Goal: Answer question/provide support

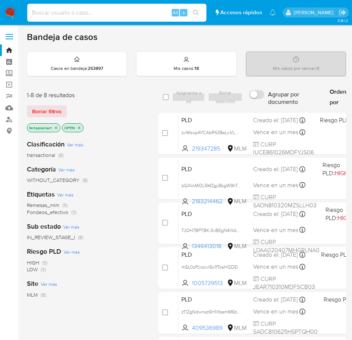
paste input "192135299"
click at [75, 17] on input at bounding box center [116, 13] width 179 height 10
type input "192135299"
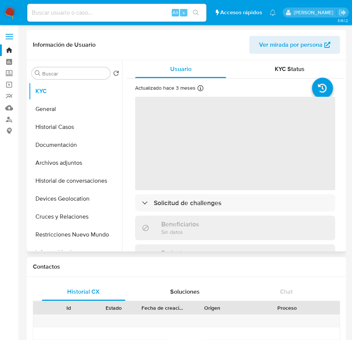
select select "10"
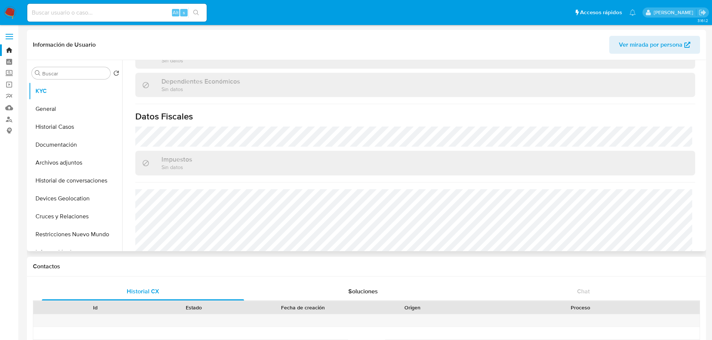
scroll to position [455, 0]
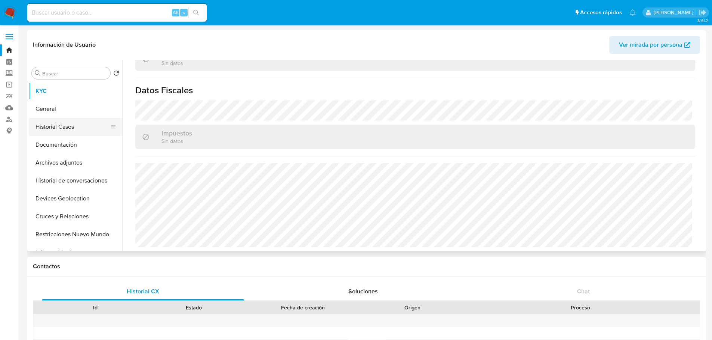
click at [56, 122] on button "Historial Casos" at bounding box center [72, 127] width 87 height 18
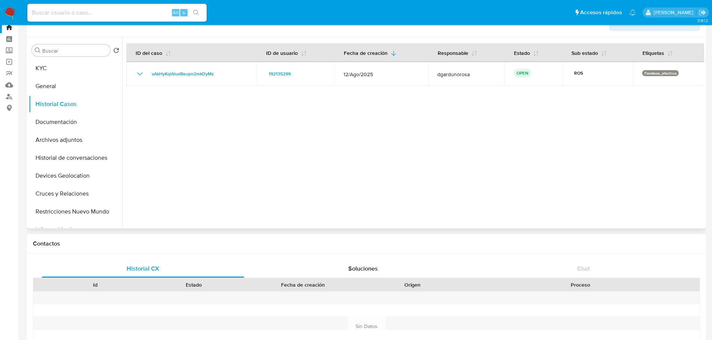
scroll to position [0, 0]
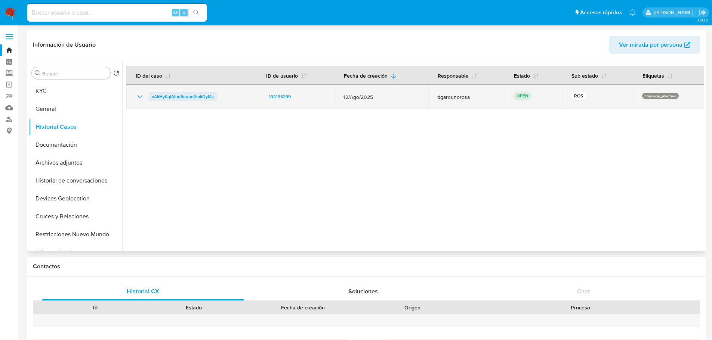
click at [187, 94] on span "vAkHyKqlAlud8eupn2mkDyMz" at bounding box center [183, 96] width 62 height 9
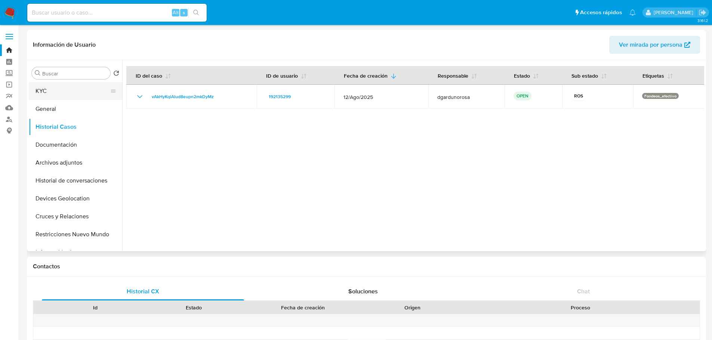
click at [63, 98] on button "KYC" at bounding box center [72, 91] width 87 height 18
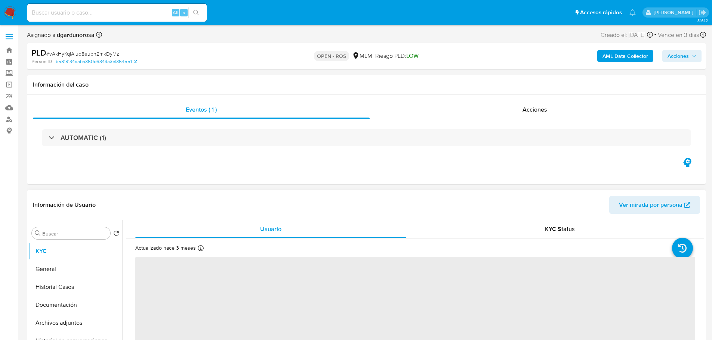
select select "10"
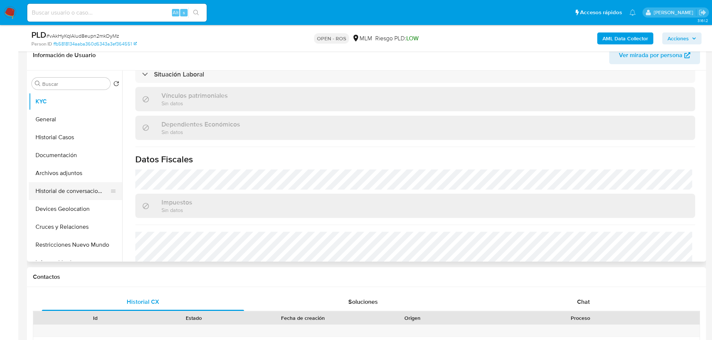
scroll to position [400, 0]
click at [80, 177] on button "Archivos adjuntos" at bounding box center [72, 173] width 87 height 18
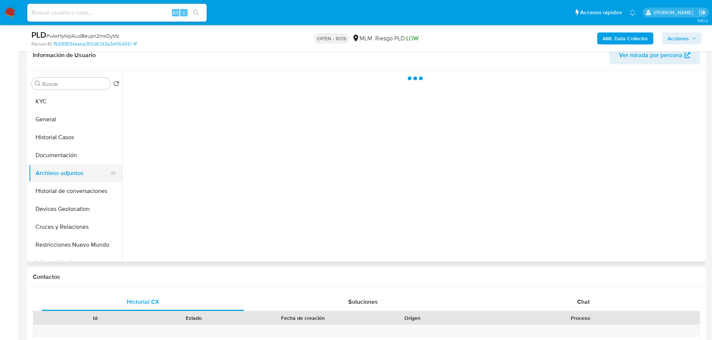
scroll to position [0, 0]
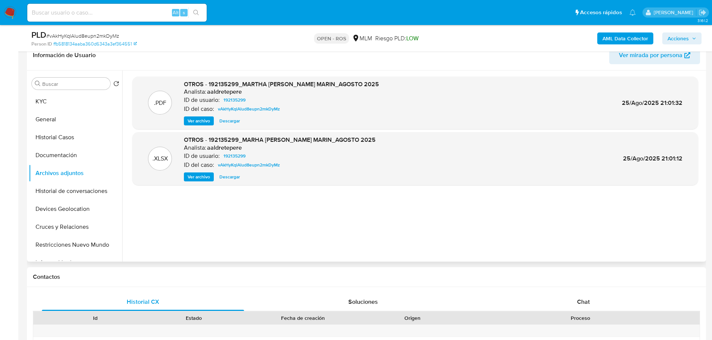
click at [204, 120] on span "Ver archivo" at bounding box center [198, 120] width 22 height 7
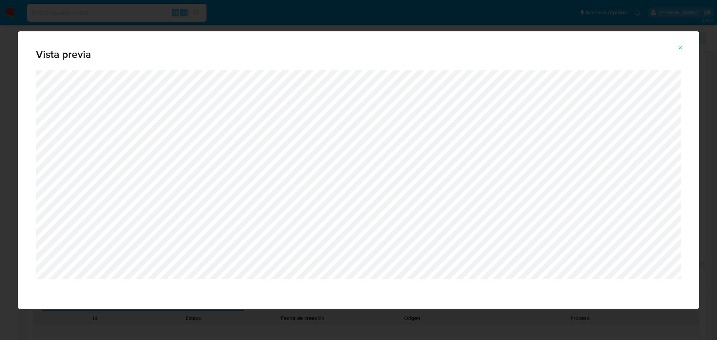
click at [676, 50] on button "Attachment preview" at bounding box center [680, 48] width 16 height 12
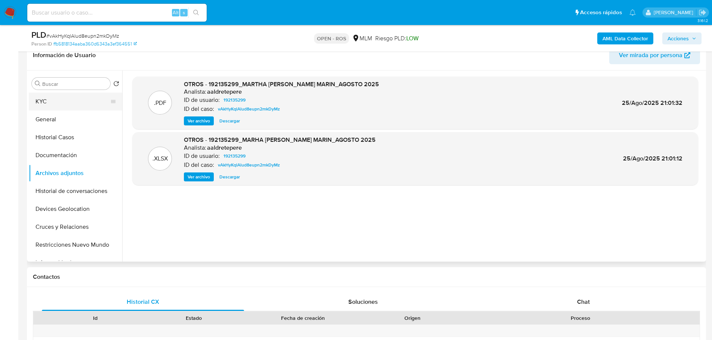
click at [68, 104] on button "KYC" at bounding box center [72, 102] width 87 height 18
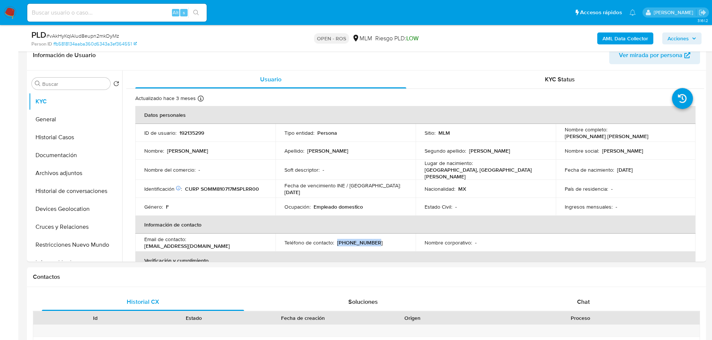
drag, startPoint x: 370, startPoint y: 243, endPoint x: 336, endPoint y: 241, distance: 34.0
click at [336, 241] on div "Teléfono de contacto : (444) 7004777" at bounding box center [345, 242] width 122 height 7
copy p "(444) 7004777"
click at [65, 140] on button "Historial Casos" at bounding box center [72, 137] width 87 height 18
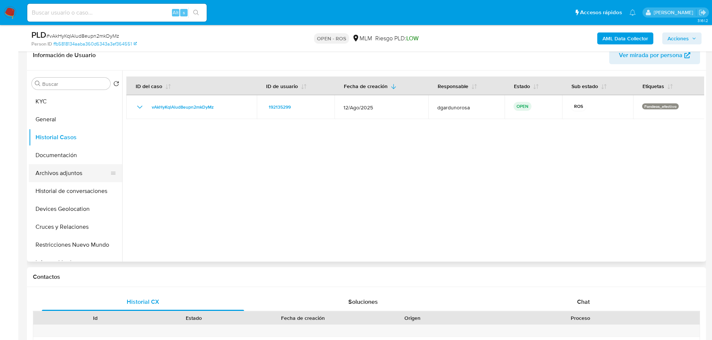
click at [65, 171] on button "Archivos adjuntos" at bounding box center [72, 173] width 87 height 18
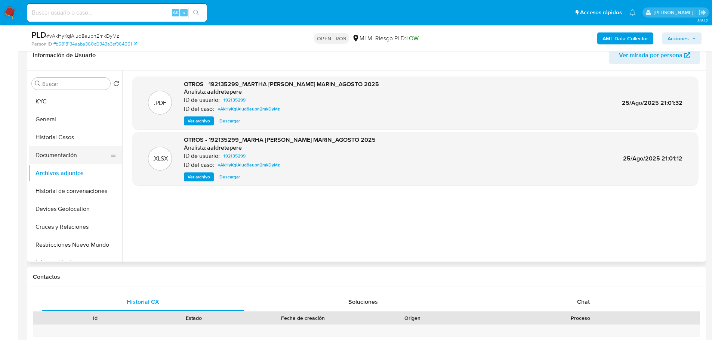
click at [62, 153] on button "Documentación" at bounding box center [72, 155] width 87 height 18
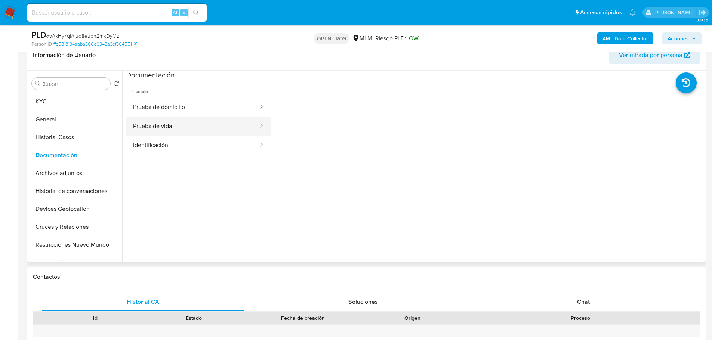
click at [216, 118] on button "Prueba de vida" at bounding box center [192, 126] width 133 height 19
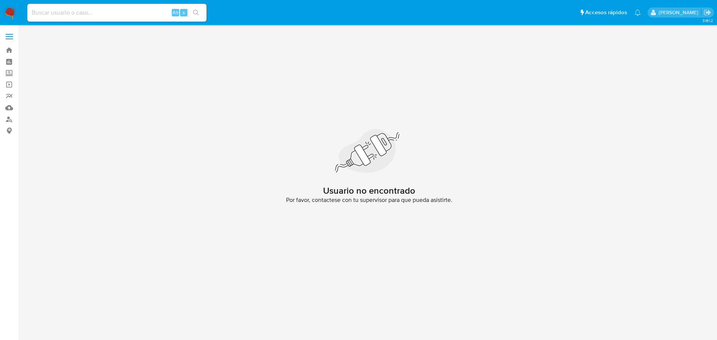
click at [10, 12] on img at bounding box center [10, 12] width 13 height 13
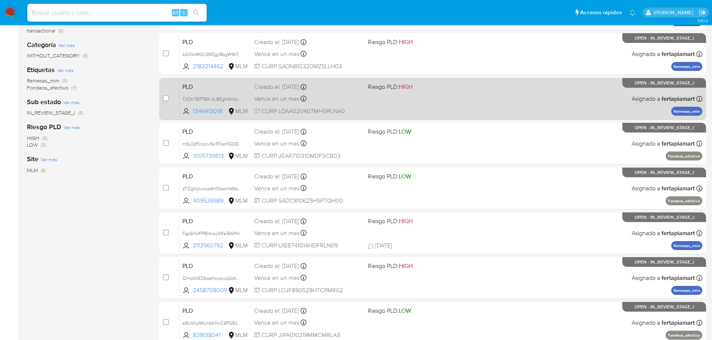
scroll to position [125, 0]
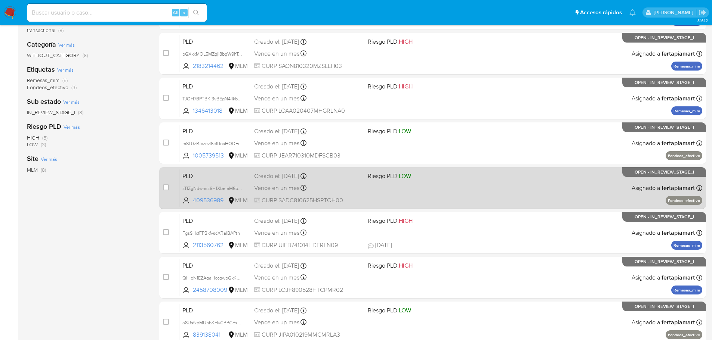
click at [217, 177] on span "PLD" at bounding box center [215, 176] width 66 height 10
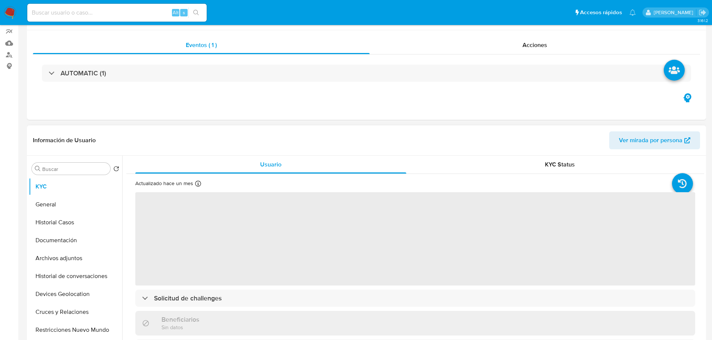
select select "10"
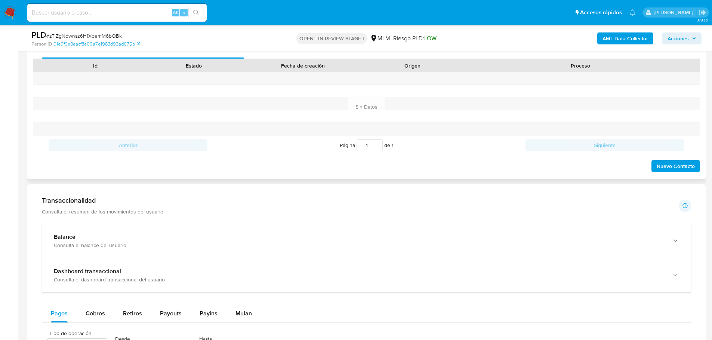
scroll to position [376, 0]
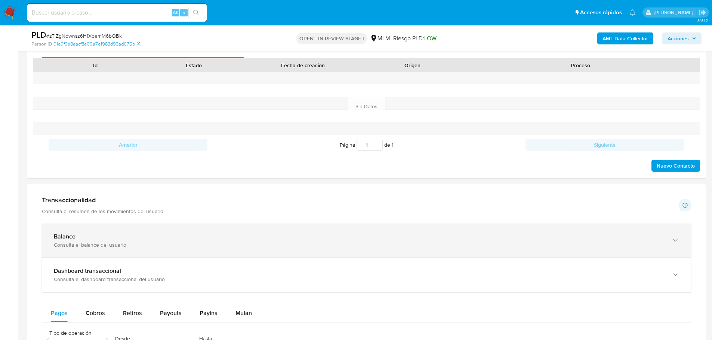
click at [347, 237] on div "Balance" at bounding box center [359, 236] width 610 height 7
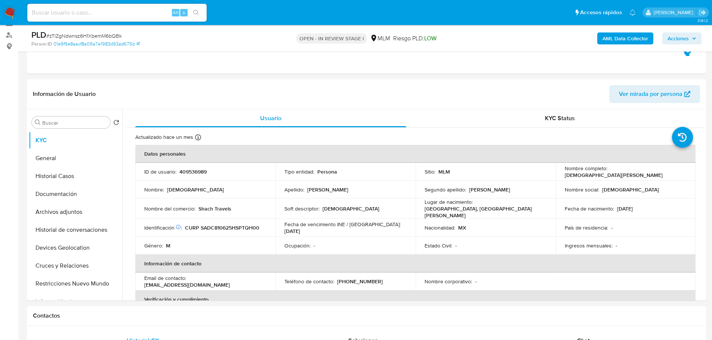
scroll to position [84, 0]
click at [69, 160] on button "General" at bounding box center [72, 159] width 87 height 18
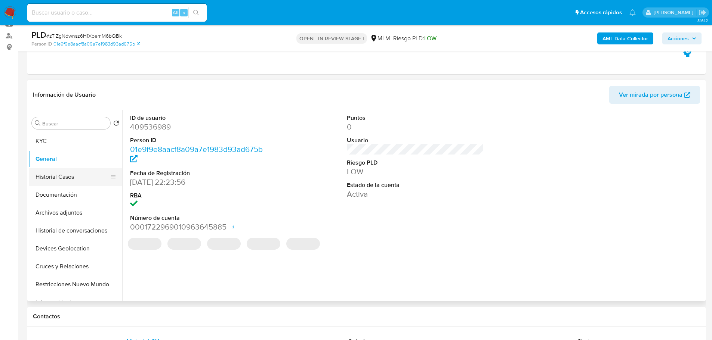
click at [64, 172] on button "Historial Casos" at bounding box center [72, 177] width 87 height 18
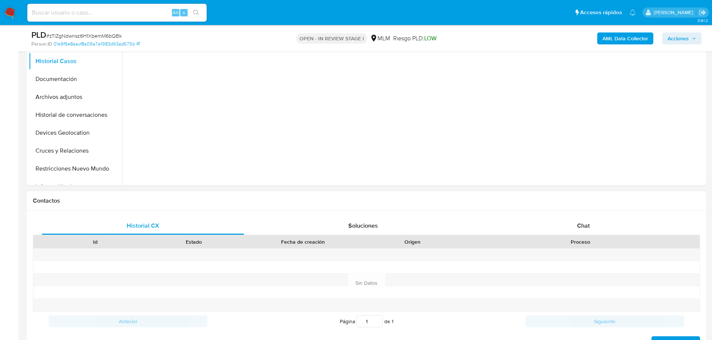
scroll to position [178, 0]
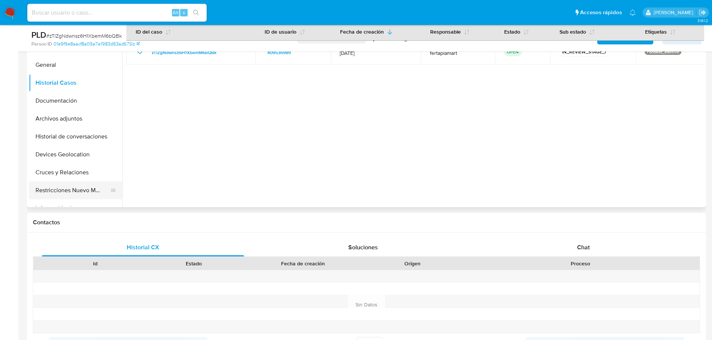
click at [63, 182] on button "Restricciones Nuevo Mundo" at bounding box center [72, 191] width 87 height 18
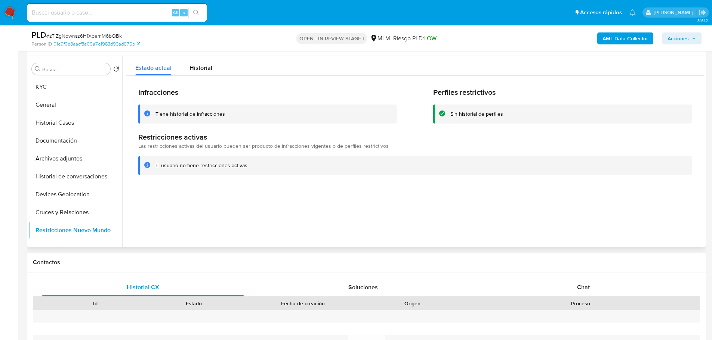
scroll to position [137, 0]
click at [200, 65] on span "Historial" at bounding box center [200, 68] width 23 height 9
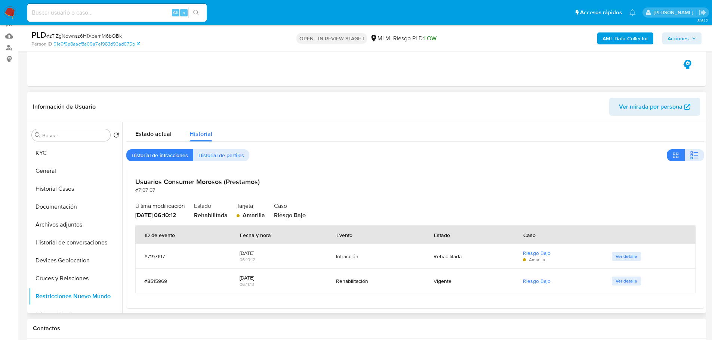
scroll to position [71, 0]
click at [216, 158] on span "Historial de perfiles" at bounding box center [221, 156] width 46 height 10
